Goal: Information Seeking & Learning: Learn about a topic

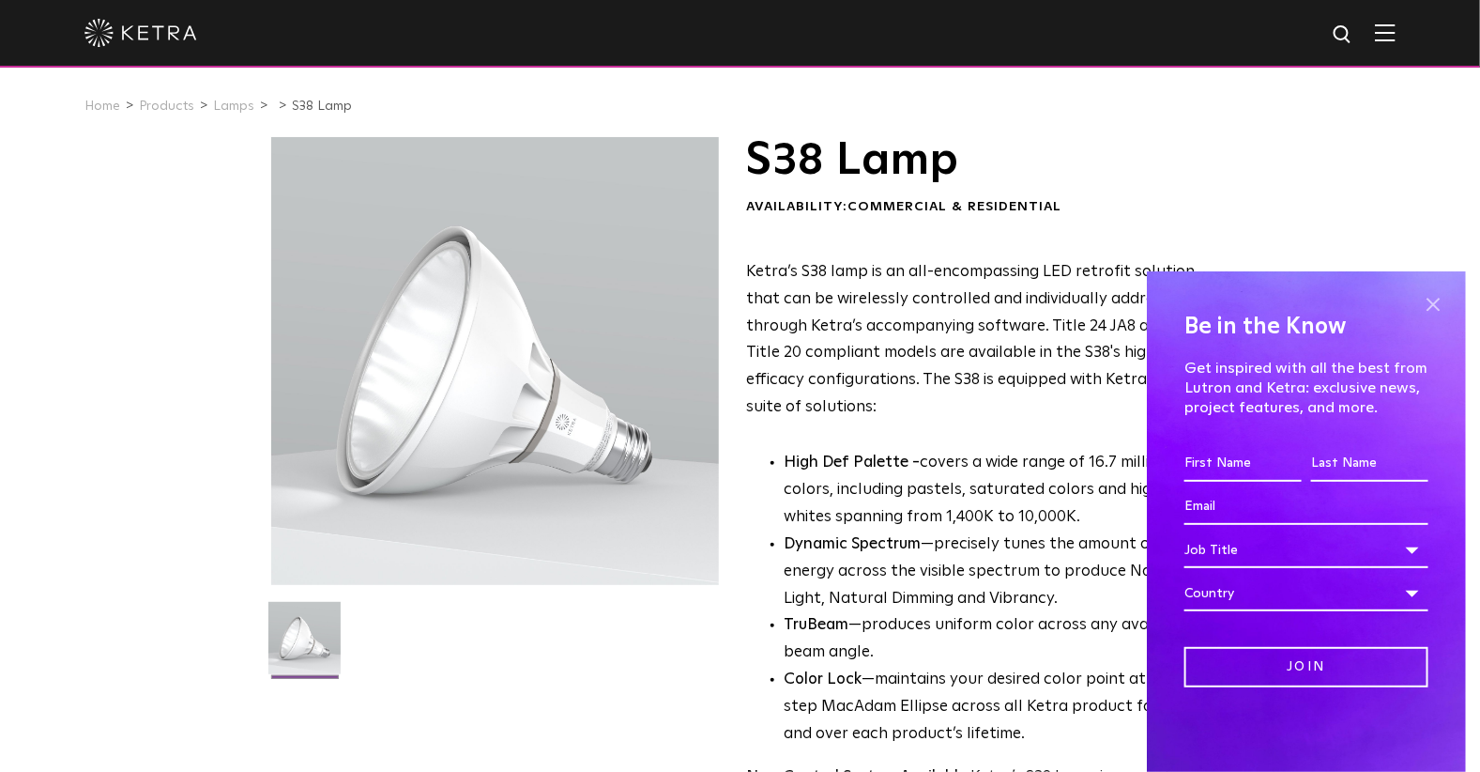
click at [1429, 297] on span at bounding box center [1433, 304] width 28 height 28
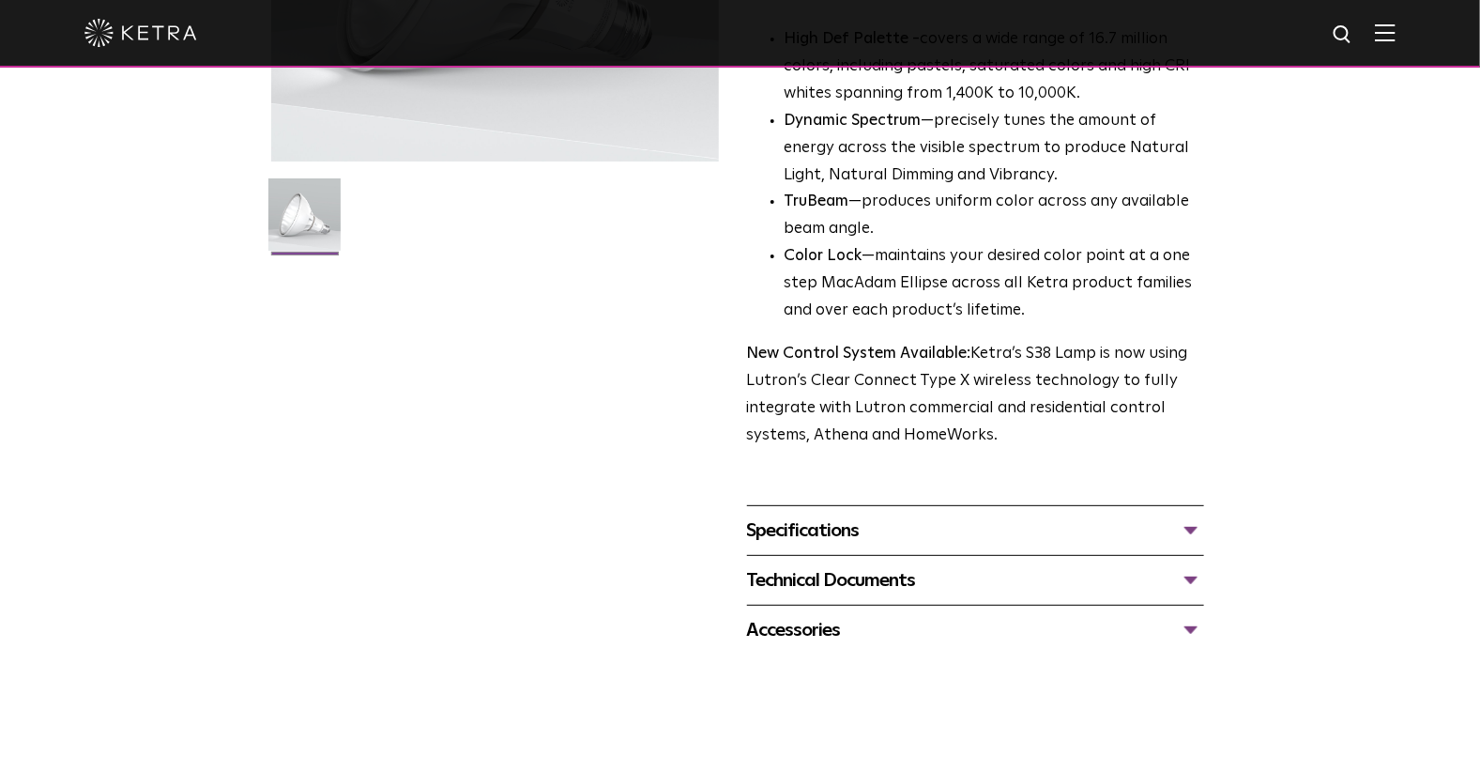
scroll to position [468, 0]
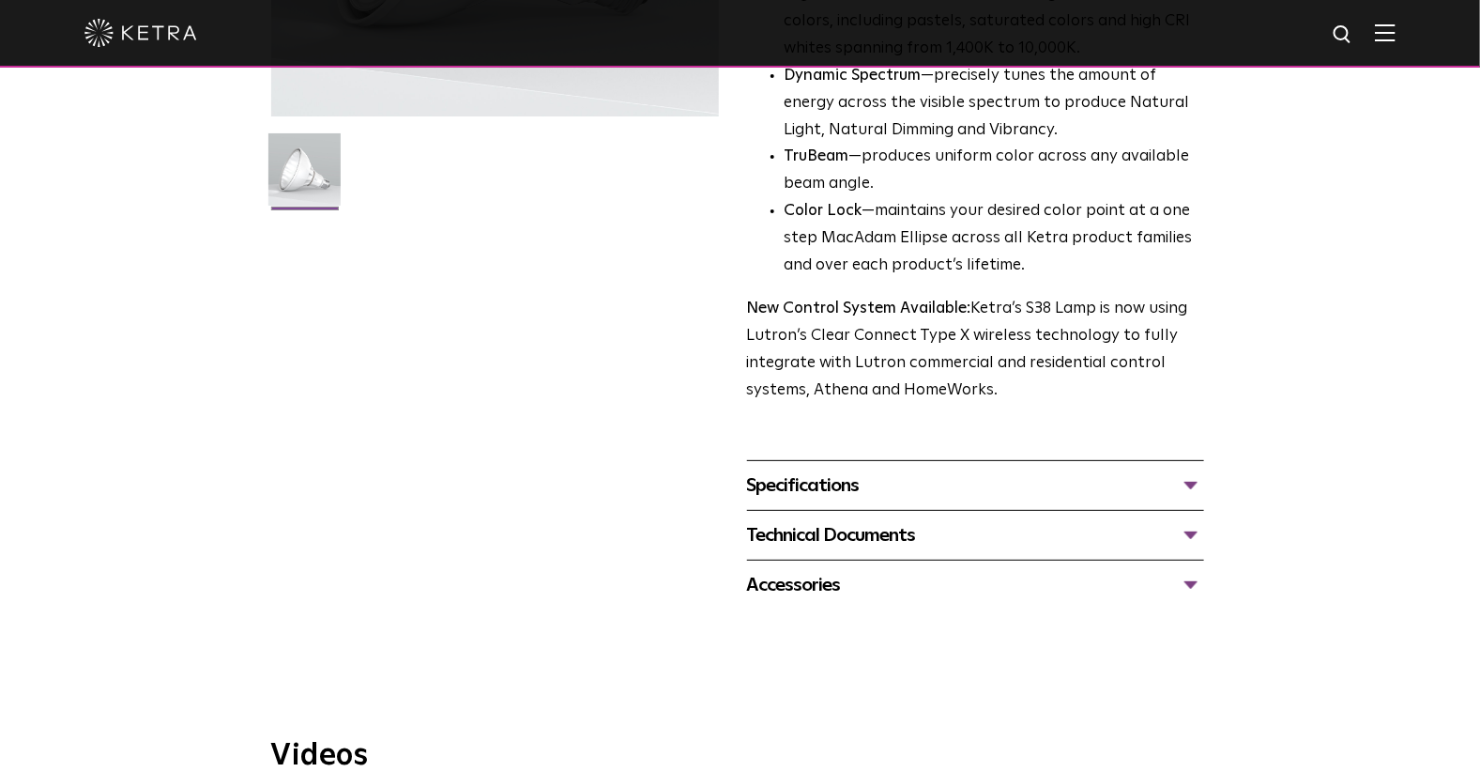
click at [1183, 531] on div "Technical Documents" at bounding box center [975, 535] width 457 height 30
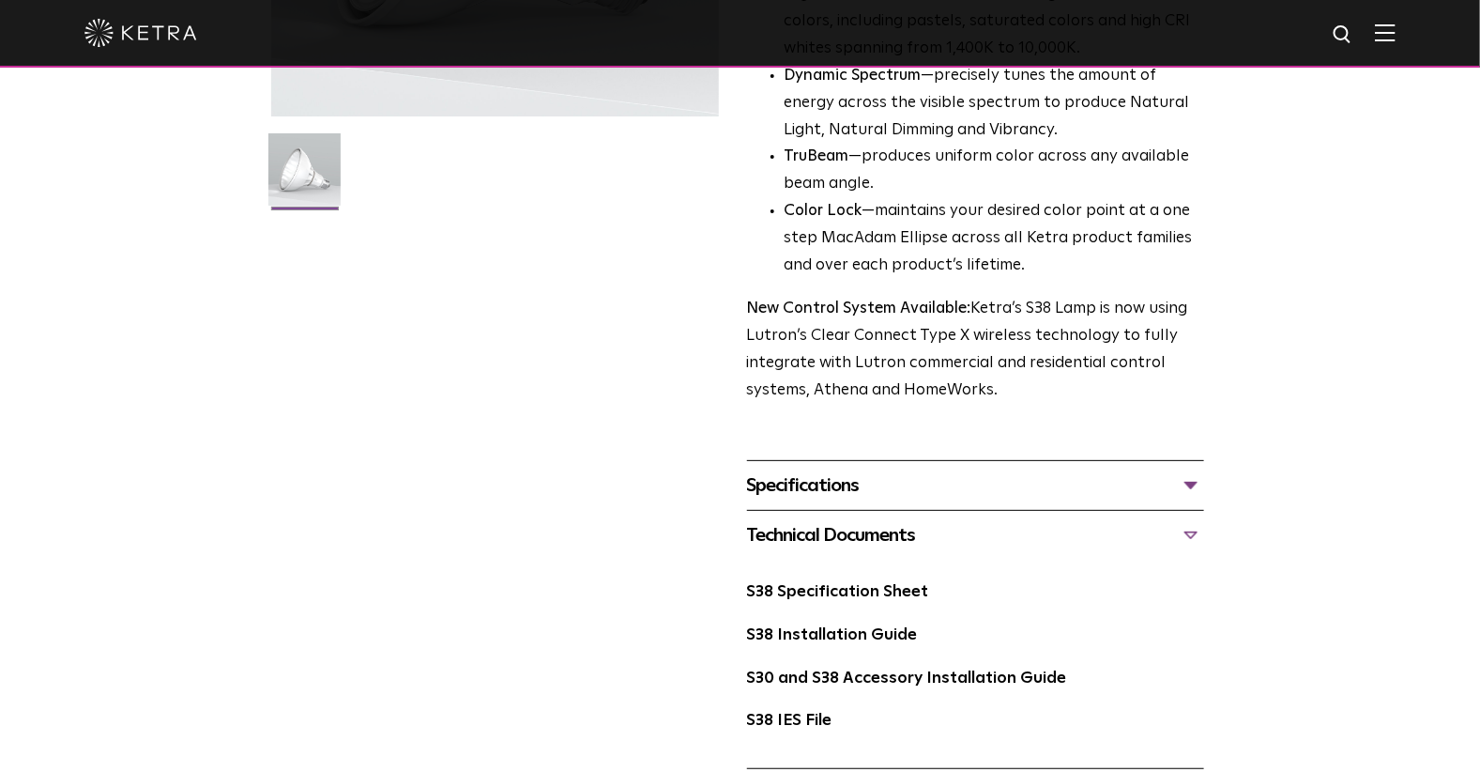
click at [1183, 531] on div "Technical Documents" at bounding box center [975, 535] width 457 height 30
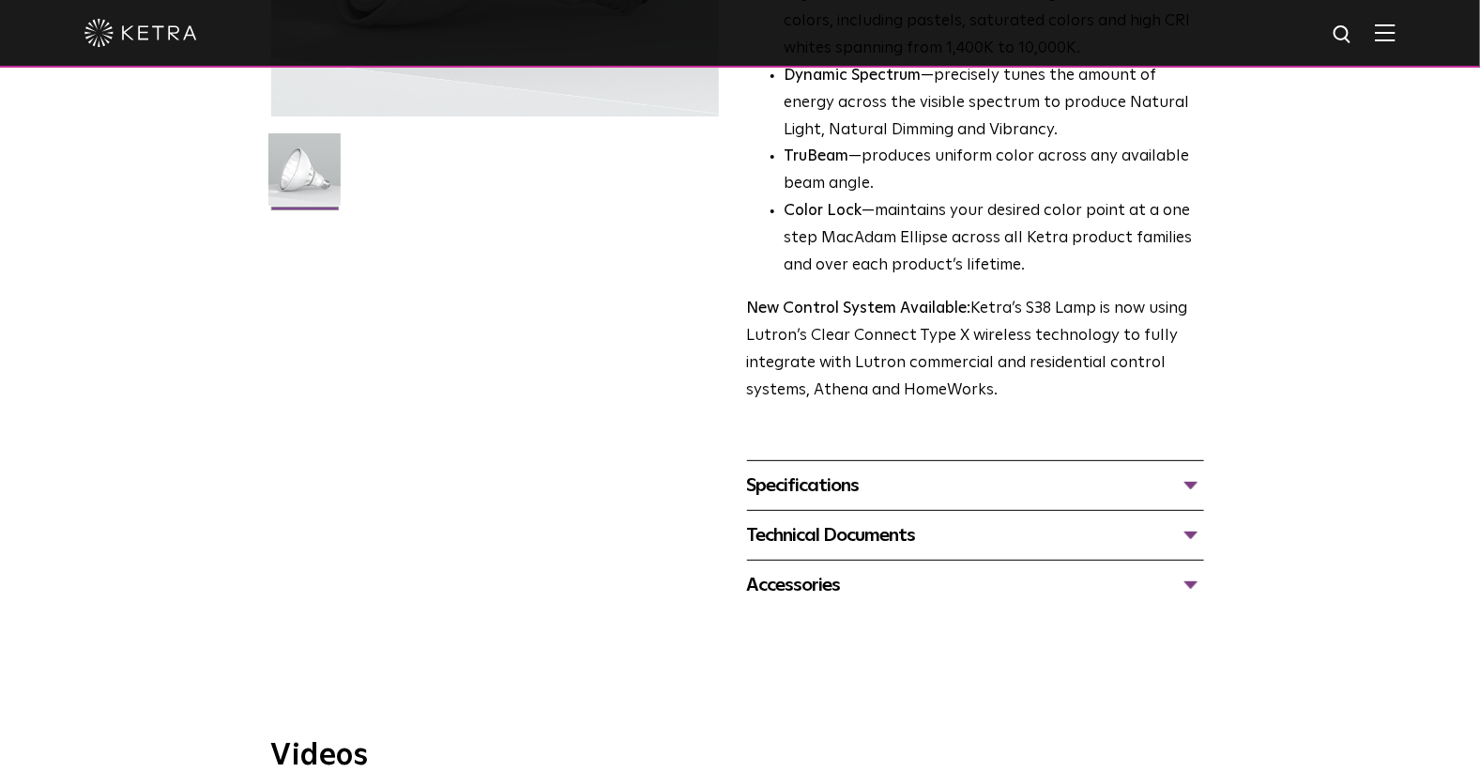
click at [1187, 486] on div "Specifications" at bounding box center [975, 485] width 457 height 30
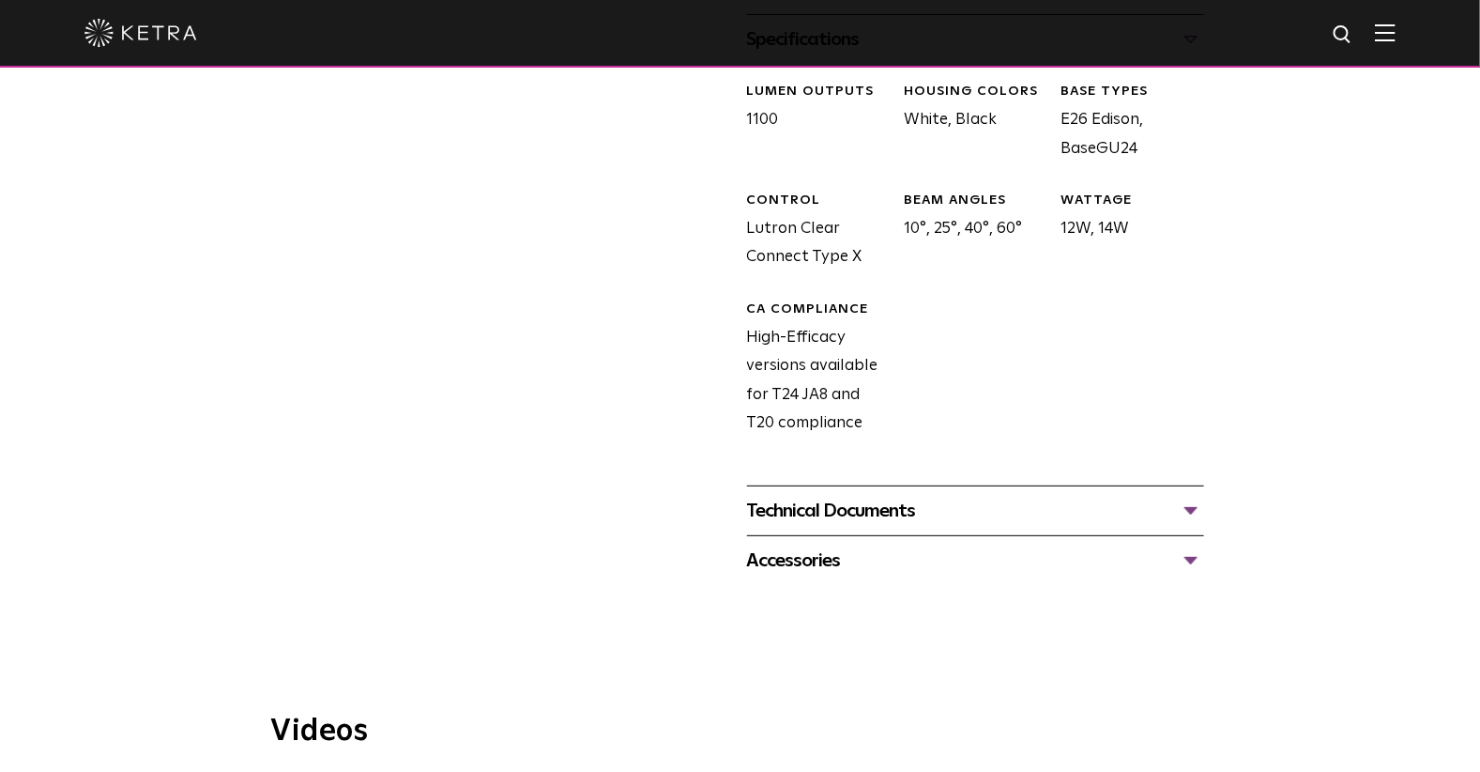
scroll to position [938, 0]
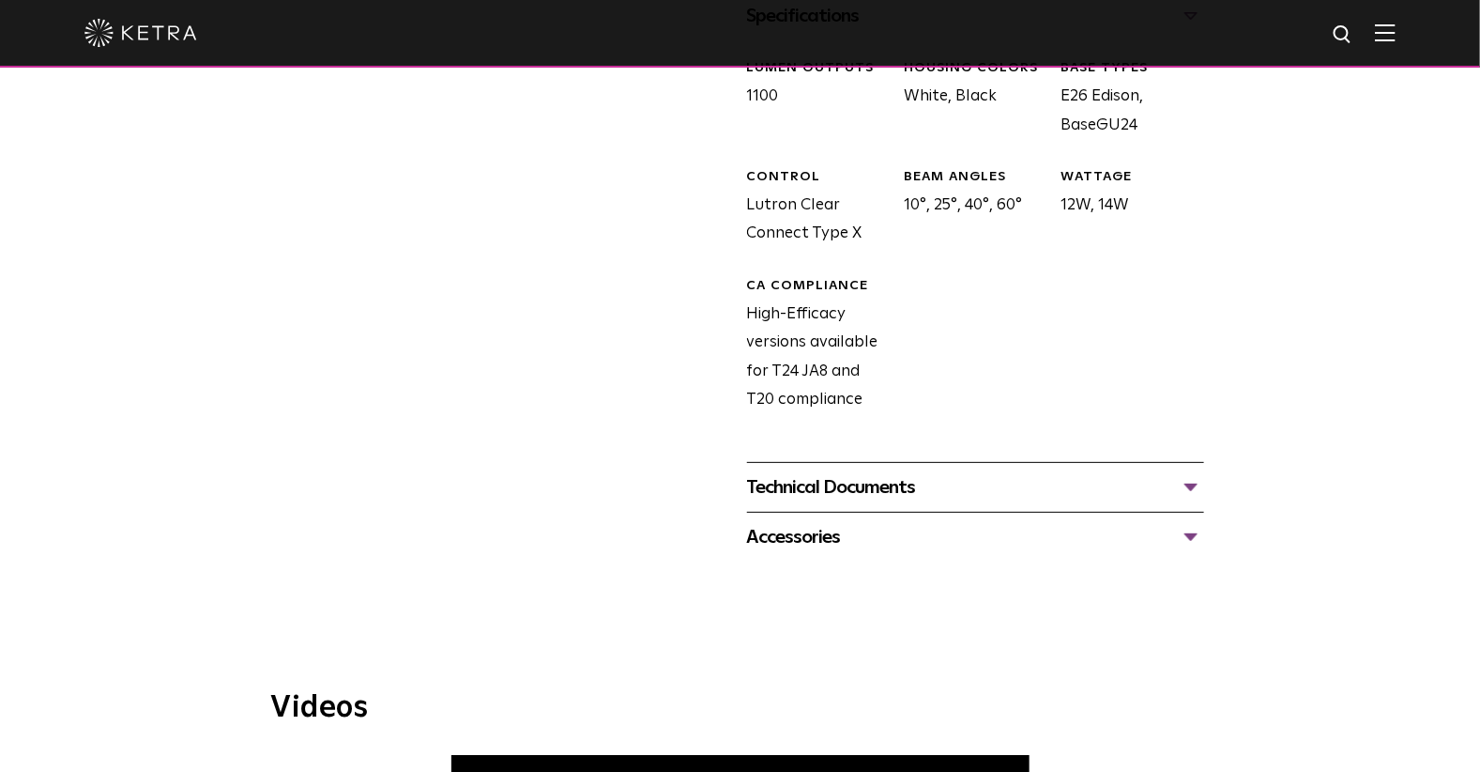
click at [1184, 536] on div "Accessories" at bounding box center [975, 537] width 457 height 30
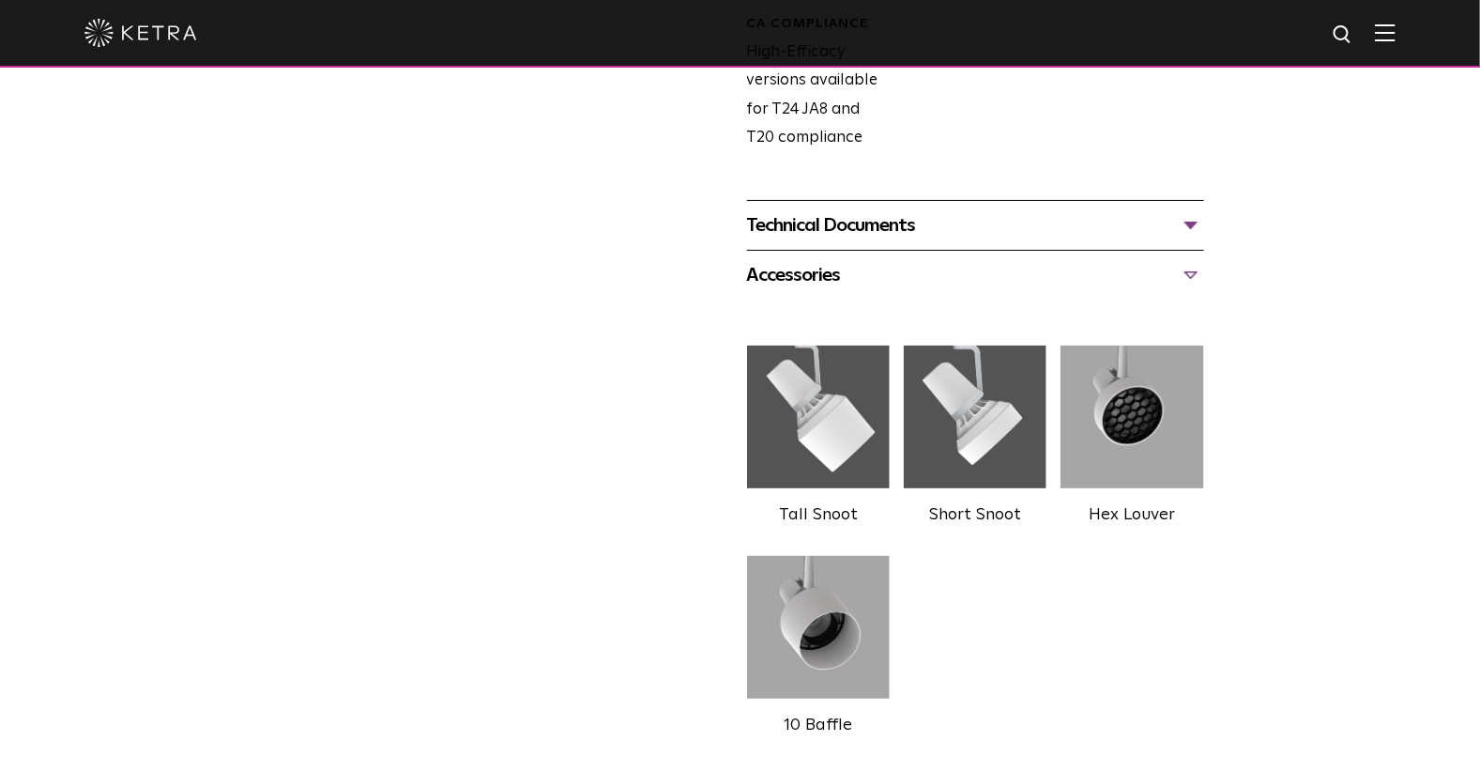
scroll to position [1251, 0]
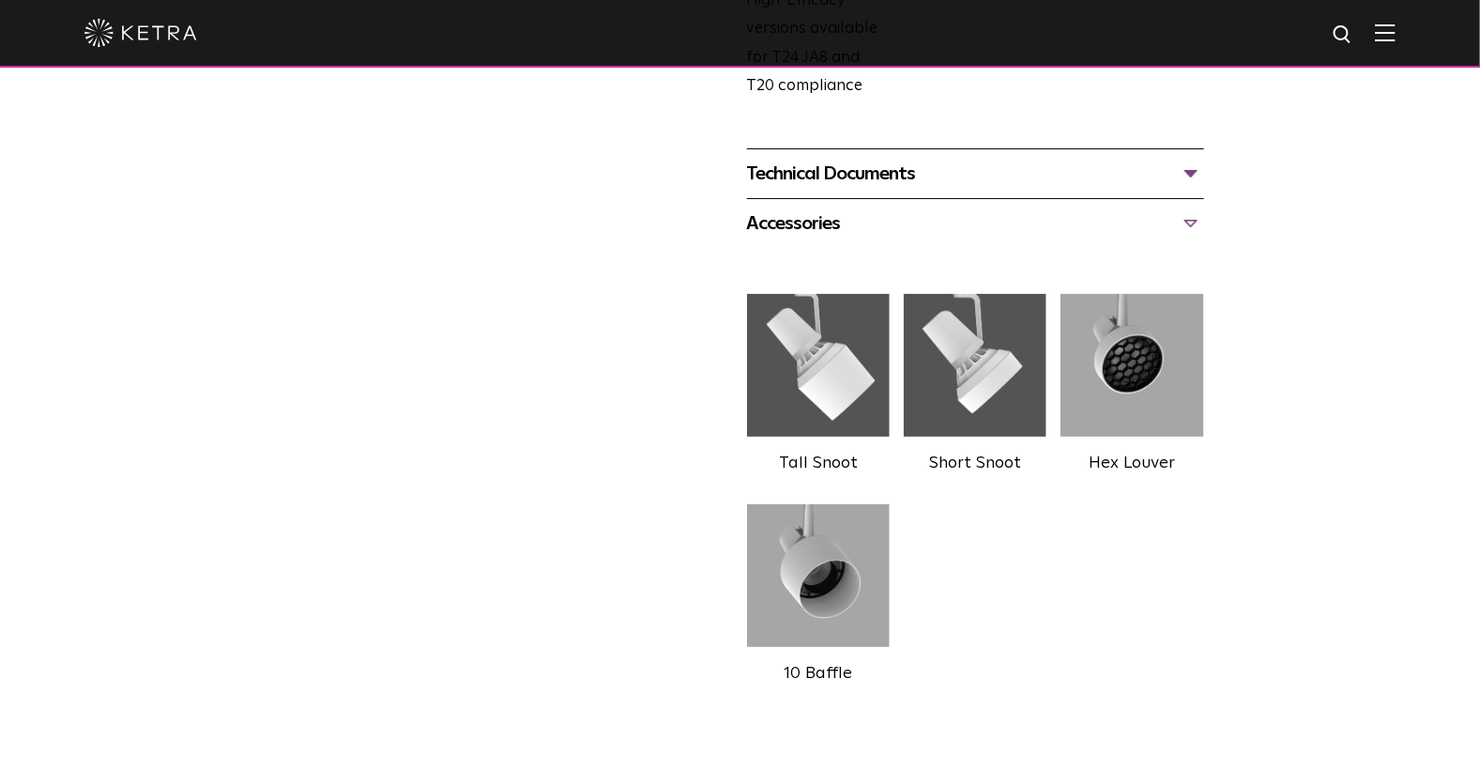
click at [1181, 169] on div "Technical Documents" at bounding box center [975, 174] width 457 height 30
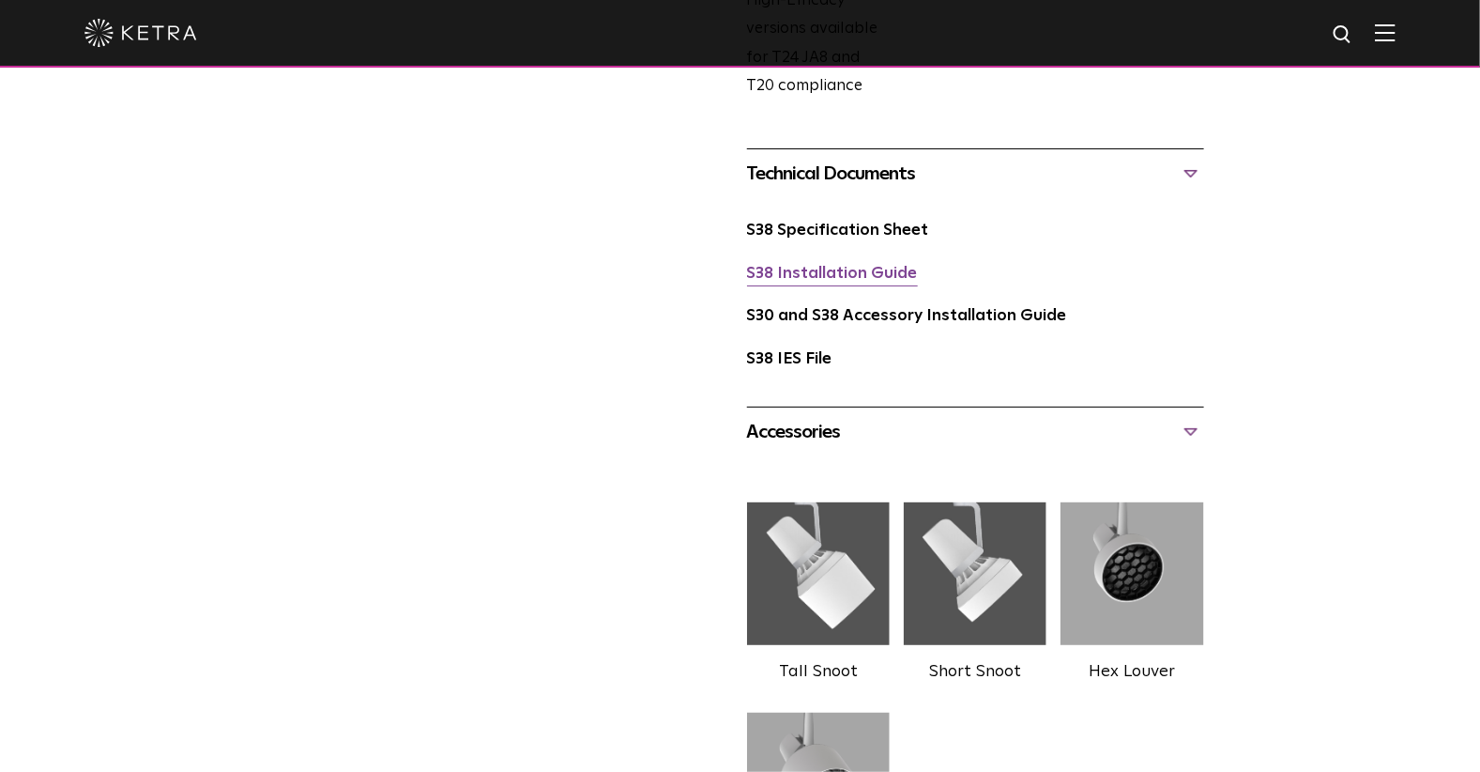
click at [832, 273] on link "S38 Installation Guide" at bounding box center [832, 274] width 171 height 16
click at [1188, 170] on div "Technical Documents" at bounding box center [975, 174] width 457 height 30
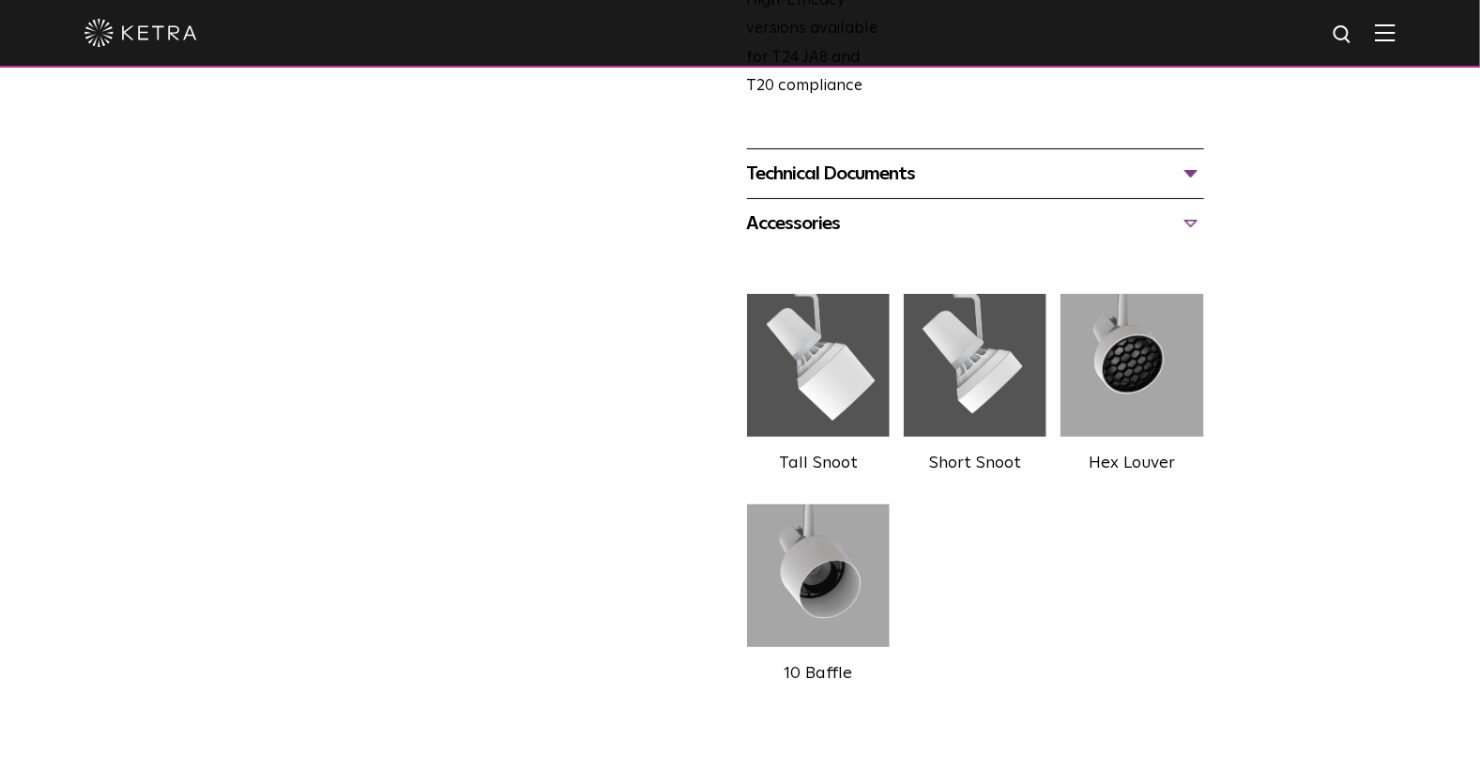
click at [1184, 224] on div "Accessories" at bounding box center [975, 223] width 457 height 30
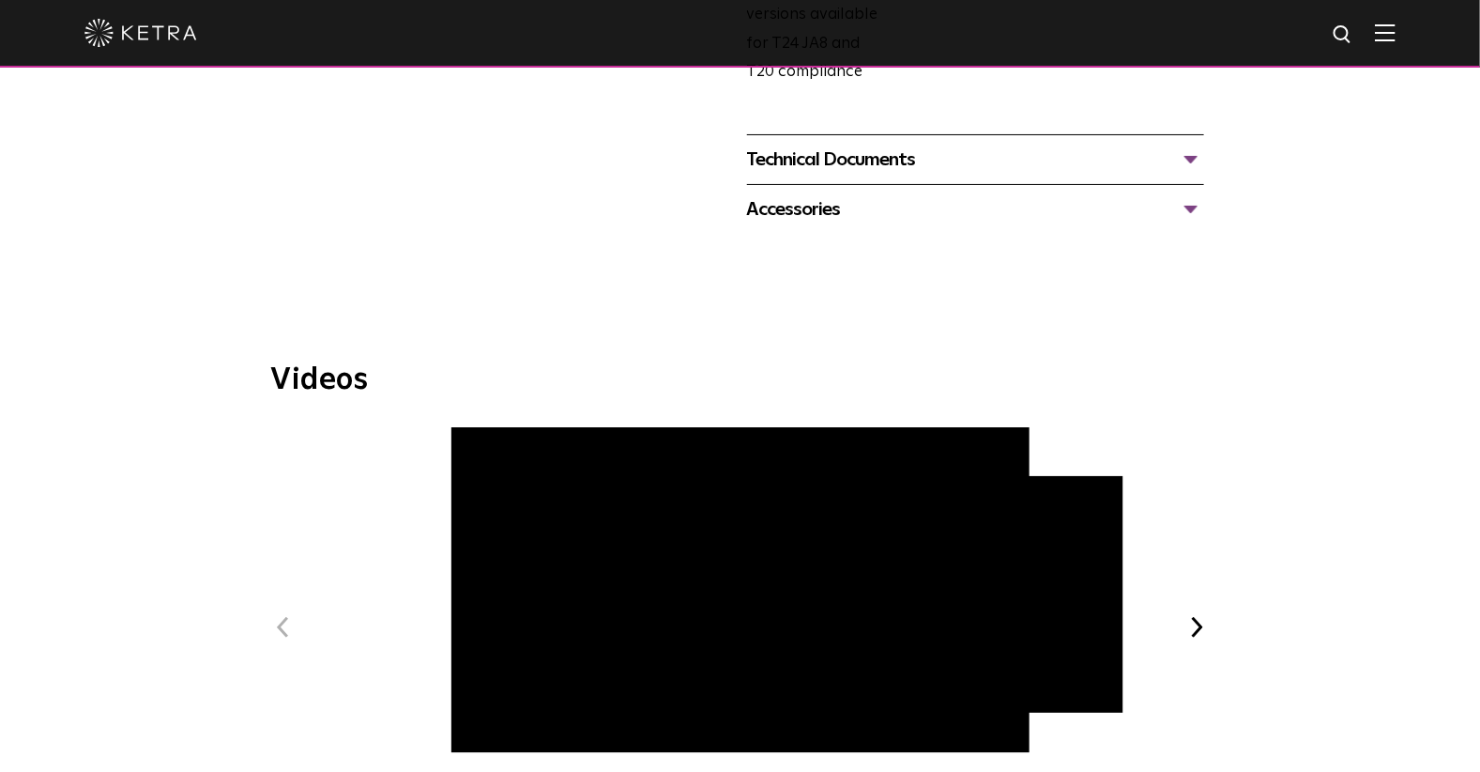
scroll to position [1564, 0]
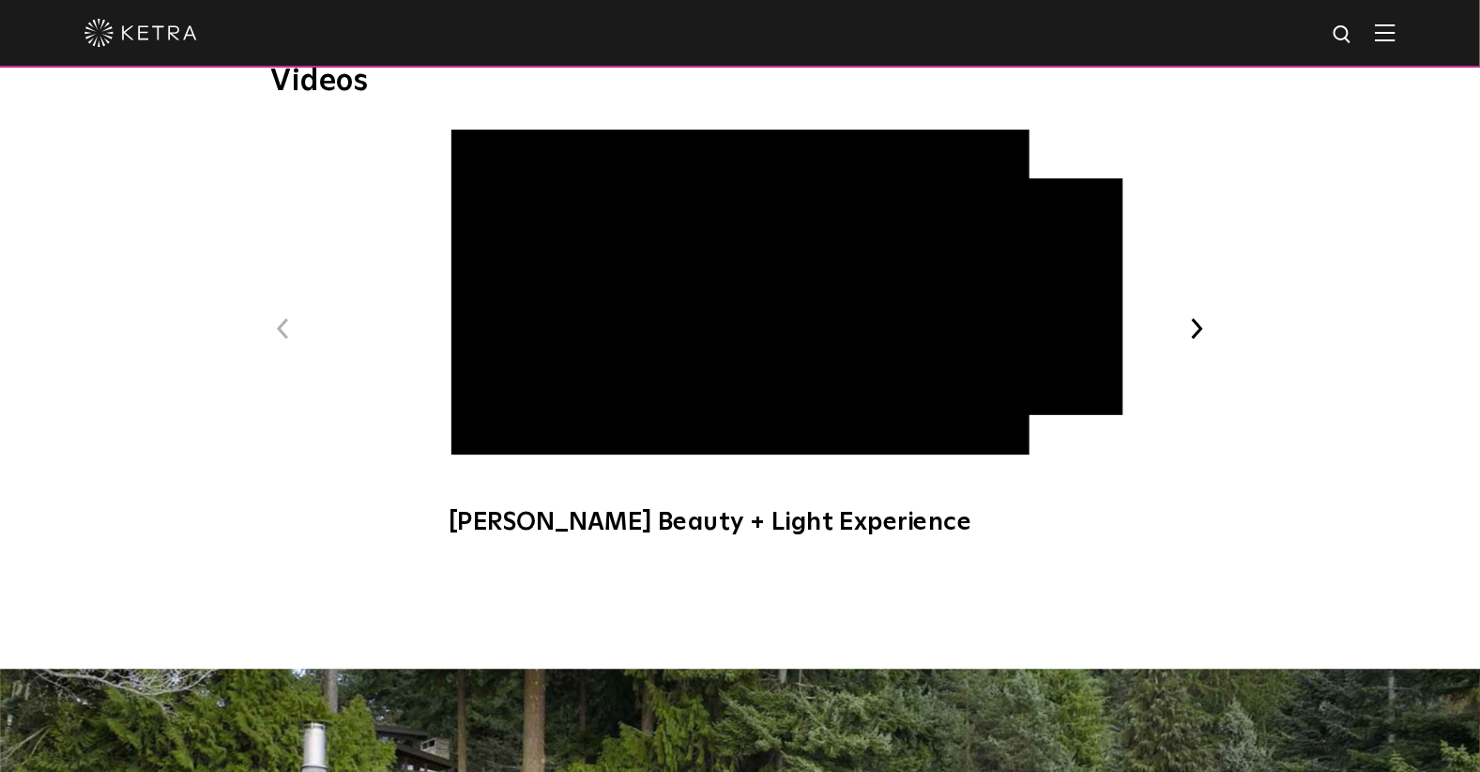
click at [1190, 313] on div "Previous Ketra Beauty + Light Experience Ketra Art + Light Experience Next" at bounding box center [740, 343] width 939 height 426
click at [1198, 325] on button "Next" at bounding box center [1197, 328] width 24 height 24
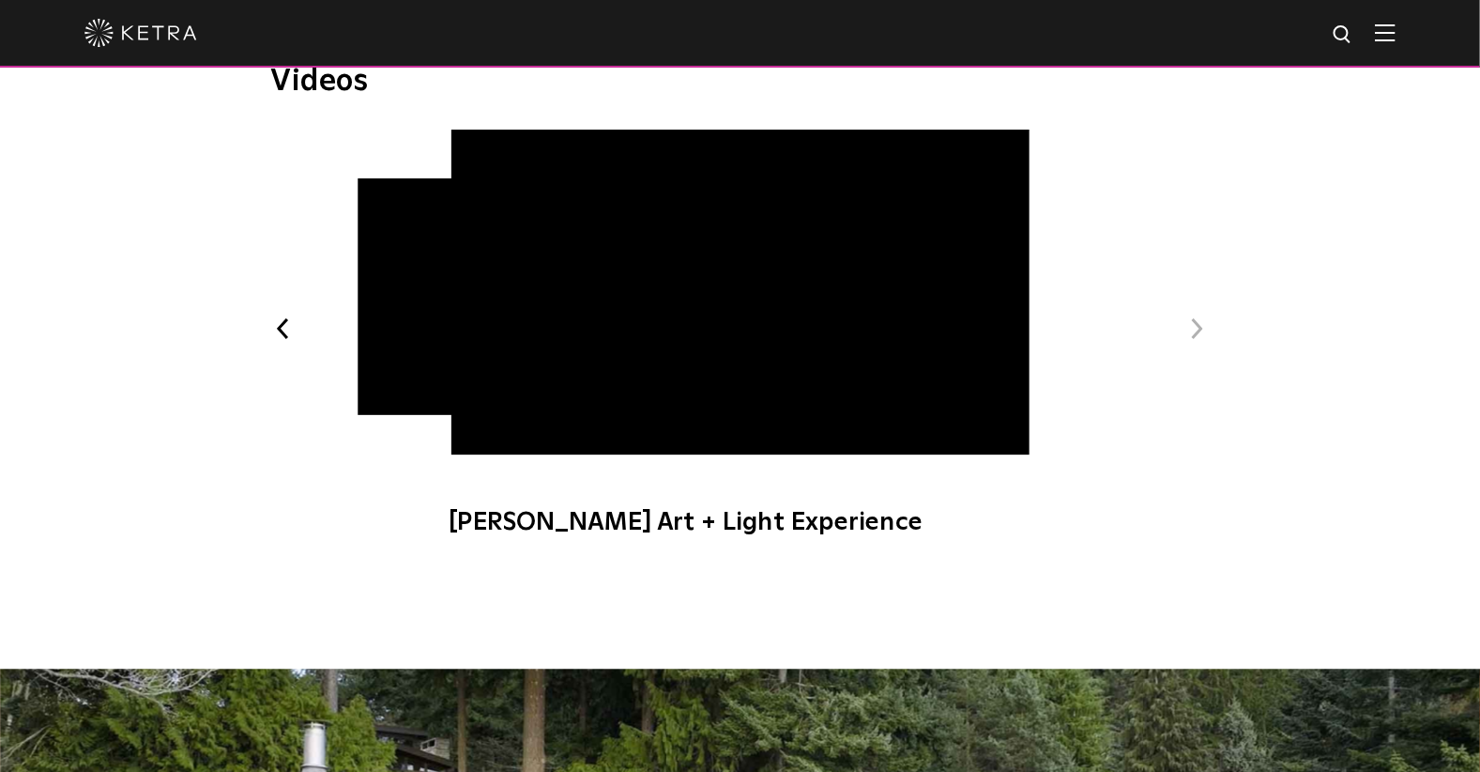
click at [1198, 329] on button "Next" at bounding box center [1197, 328] width 24 height 24
click at [276, 324] on button "Previous" at bounding box center [283, 328] width 24 height 24
